Goal: Transaction & Acquisition: Purchase product/service

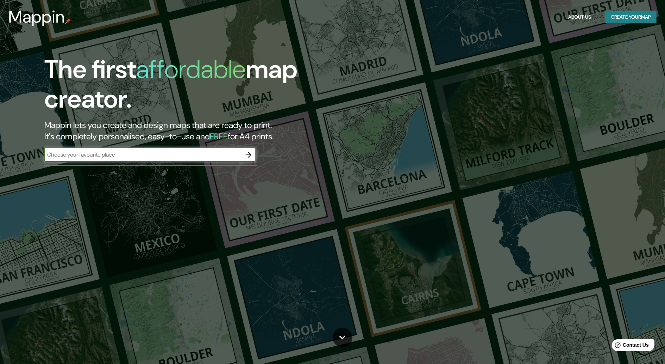
click at [633, 16] on button "Create your map" at bounding box center [631, 17] width 51 height 13
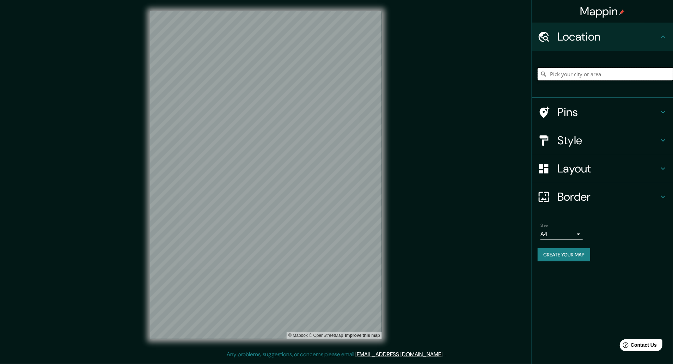
click at [580, 74] on input "Pick your city or area" at bounding box center [604, 74] width 135 height 13
type input "[GEOGRAPHIC_DATA][PERSON_NAME], [GEOGRAPHIC_DATA][PERSON_NAME], [GEOGRAPHIC_DAT…"
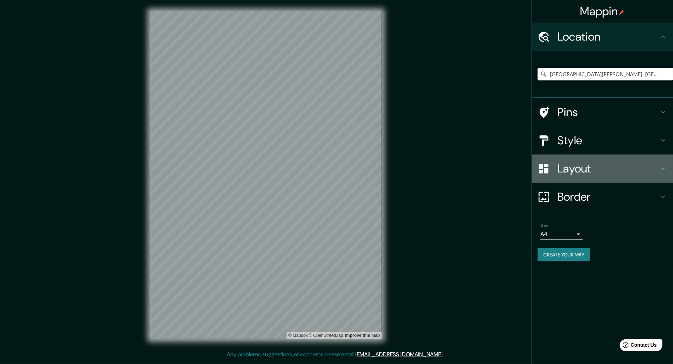
click at [594, 168] on h4 "Layout" at bounding box center [607, 168] width 101 height 14
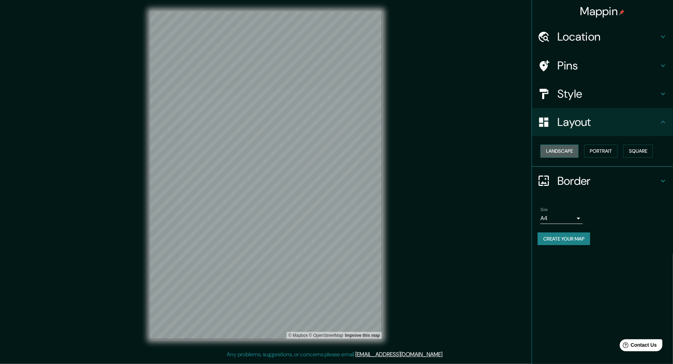
click at [560, 149] on button "Landscape" at bounding box center [559, 150] width 38 height 13
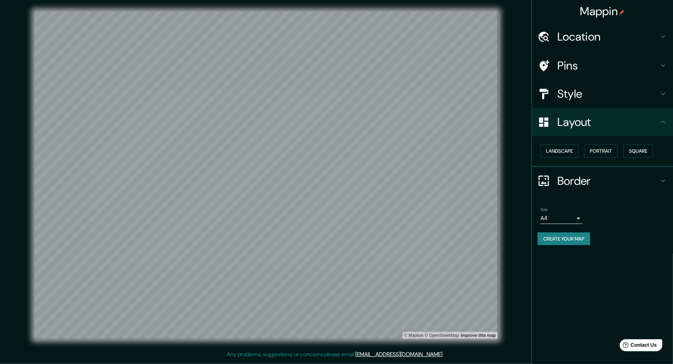
click at [618, 191] on div "Border" at bounding box center [602, 181] width 141 height 28
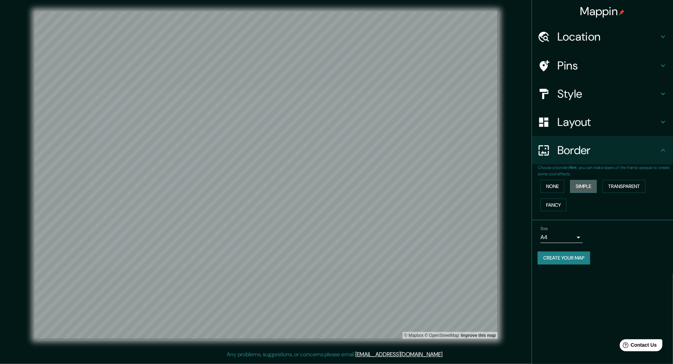
click at [590, 184] on button "Simple" at bounding box center [583, 186] width 27 height 13
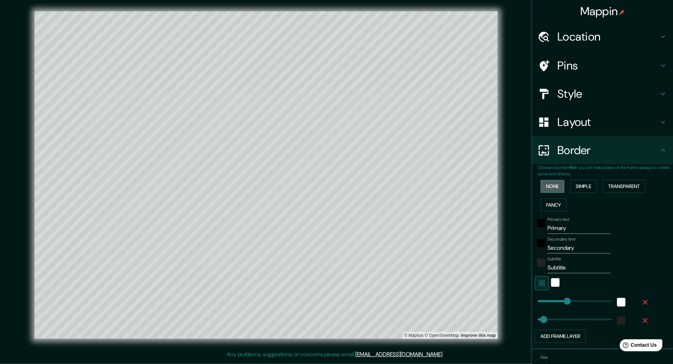
click at [545, 185] on button "None" at bounding box center [552, 186] width 24 height 13
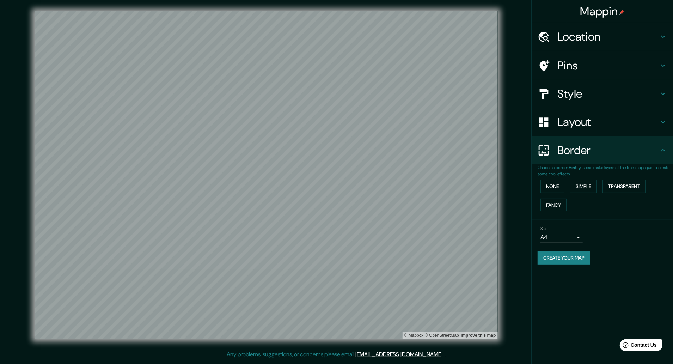
click at [581, 240] on body "Mappin Location [GEOGRAPHIC_DATA][PERSON_NAME], [GEOGRAPHIC_DATA][PERSON_NAME],…" at bounding box center [336, 182] width 673 height 364
click at [558, 268] on li "A3" at bounding box center [561, 264] width 42 height 13
click at [561, 239] on body "Mappin Location [GEOGRAPHIC_DATA][PERSON_NAME], [GEOGRAPHIC_DATA][PERSON_NAME],…" at bounding box center [336, 182] width 673 height 364
click at [553, 274] on li "A1 ($2.50)" at bounding box center [561, 277] width 42 height 13
click at [569, 234] on body "Mappin Location [GEOGRAPHIC_DATA][PERSON_NAME], [GEOGRAPHIC_DATA][PERSON_NAME],…" at bounding box center [336, 182] width 673 height 364
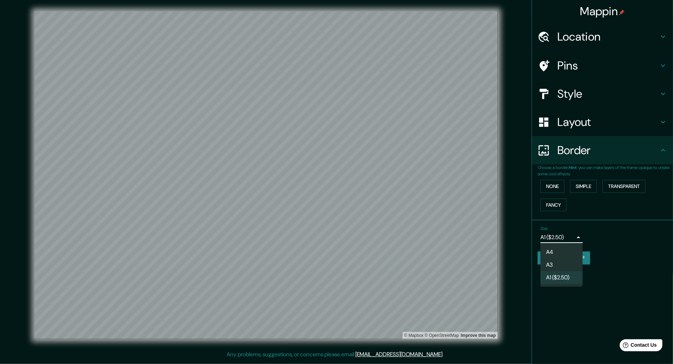
click at [553, 260] on li "A3" at bounding box center [561, 264] width 42 height 13
type input "a4"
click at [619, 116] on h4 "Layout" at bounding box center [607, 122] width 101 height 14
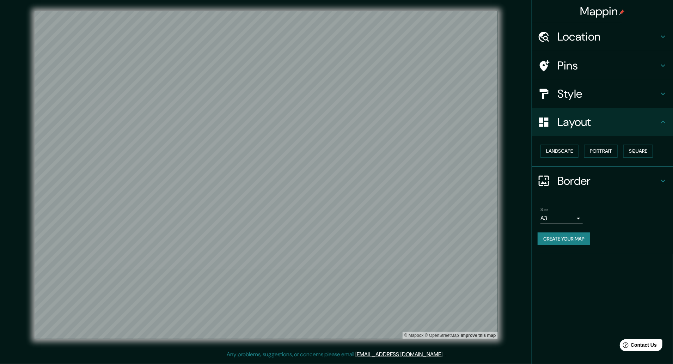
click at [662, 126] on div "Layout" at bounding box center [602, 122] width 141 height 28
click at [644, 95] on h4 "Style" at bounding box center [607, 94] width 101 height 14
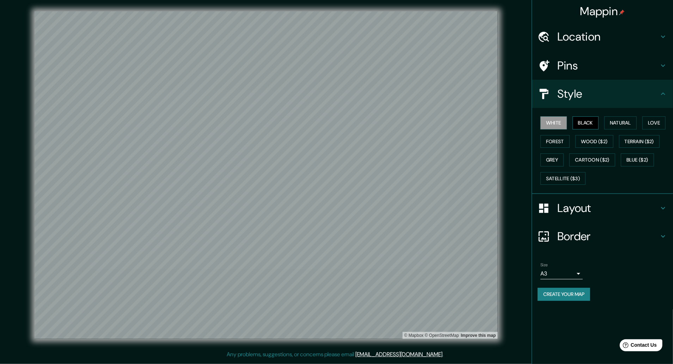
click at [584, 125] on button "Black" at bounding box center [585, 122] width 26 height 13
click at [550, 125] on button "White" at bounding box center [553, 122] width 26 height 13
click at [558, 138] on button "Forest" at bounding box center [554, 141] width 29 height 13
click at [552, 156] on button "Grey" at bounding box center [551, 159] width 23 height 13
click at [590, 147] on button "Wood ($2)" at bounding box center [594, 141] width 38 height 13
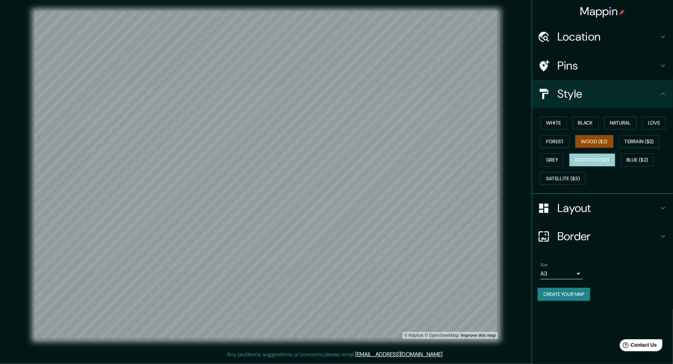
click at [594, 159] on button "Cartoon ($2)" at bounding box center [592, 159] width 46 height 13
click at [551, 122] on button "White" at bounding box center [553, 122] width 26 height 13
click at [630, 155] on button "Blue ($2)" at bounding box center [636, 159] width 33 height 13
click at [636, 143] on button "Terrain ($2)" at bounding box center [639, 141] width 41 height 13
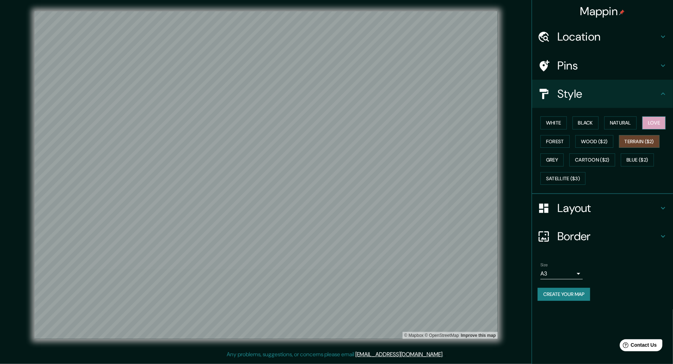
click at [651, 124] on button "Love" at bounding box center [653, 122] width 23 height 13
click at [621, 123] on button "Natural" at bounding box center [620, 122] width 32 height 13
click at [591, 121] on button "Black" at bounding box center [585, 122] width 26 height 13
click at [553, 123] on button "White" at bounding box center [553, 122] width 26 height 13
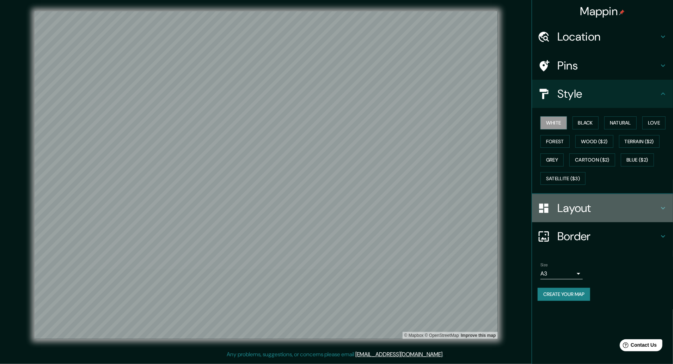
click at [607, 215] on h4 "Layout" at bounding box center [607, 208] width 101 height 14
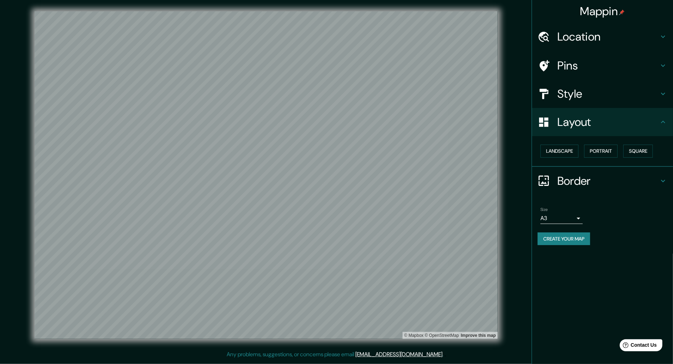
click at [661, 118] on icon at bounding box center [662, 122] width 8 height 8
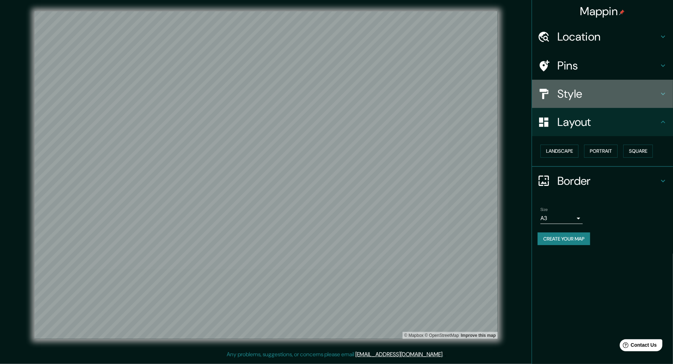
click at [623, 97] on h4 "Style" at bounding box center [607, 94] width 101 height 14
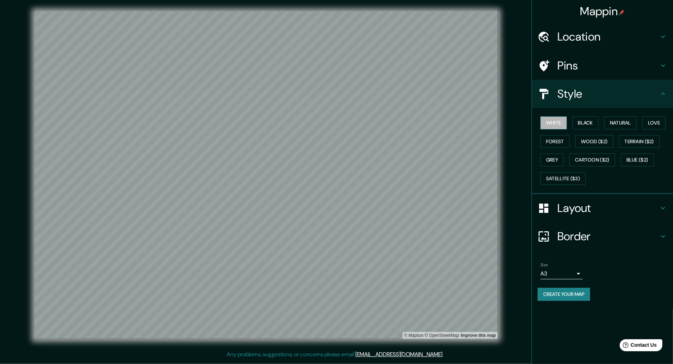
drag, startPoint x: 552, startPoint y: 121, endPoint x: 557, endPoint y: 117, distance: 6.0
click at [557, 117] on button "White" at bounding box center [553, 122] width 26 height 13
click at [551, 123] on button "White" at bounding box center [553, 122] width 26 height 13
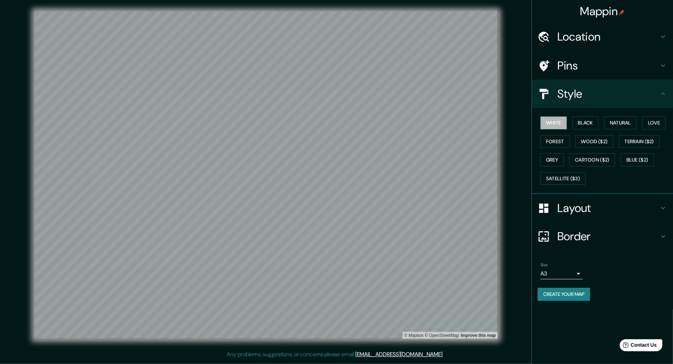
click at [551, 123] on button "White" at bounding box center [553, 122] width 26 height 13
